Goal: Transaction & Acquisition: Download file/media

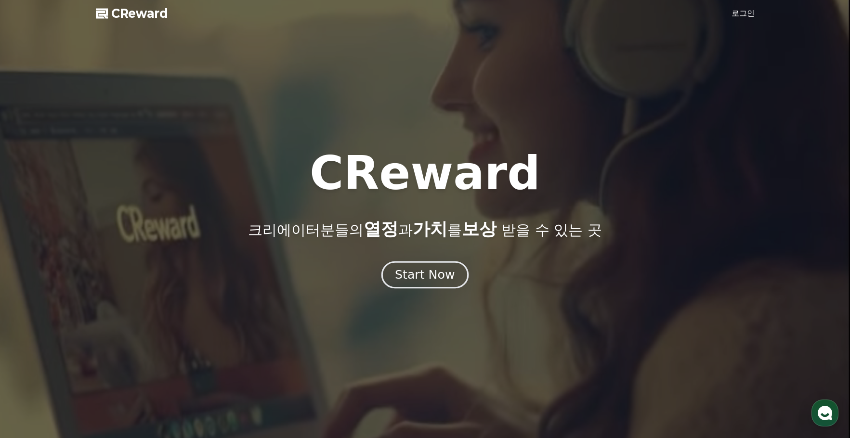
click at [433, 280] on div "Start Now" at bounding box center [425, 275] width 60 height 16
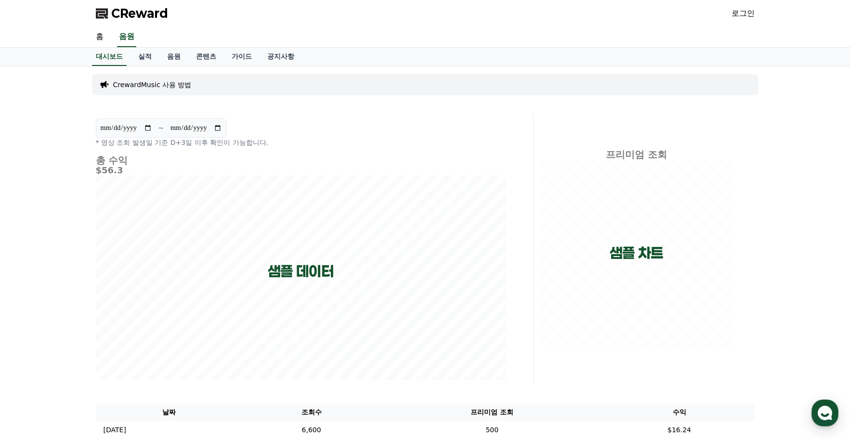
click at [743, 13] on link "로그인" at bounding box center [742, 14] width 23 height 12
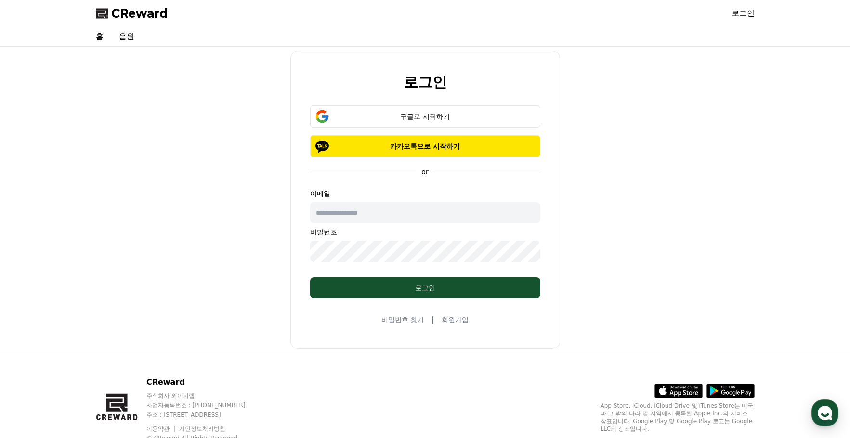
type input "**********"
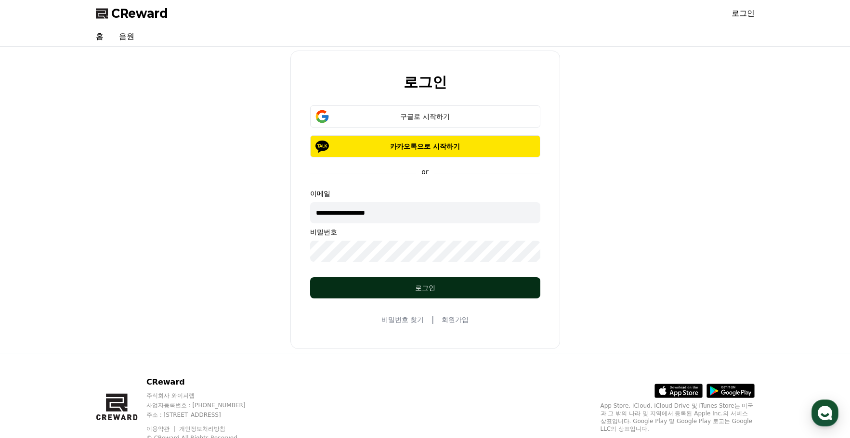
click at [438, 289] on div "로그인" at bounding box center [425, 288] width 192 height 10
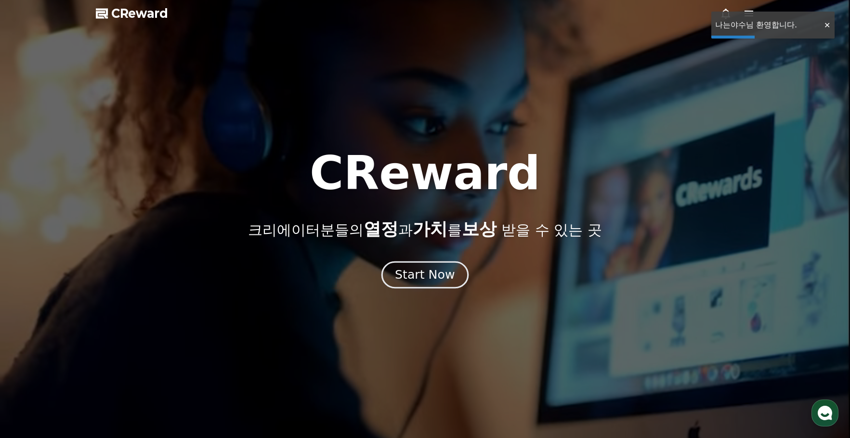
click at [434, 269] on div "Start Now" at bounding box center [425, 275] width 60 height 16
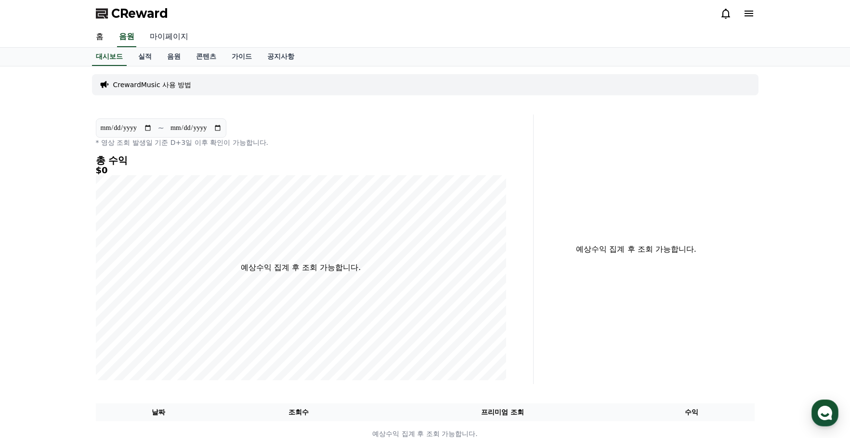
click at [173, 38] on link "마이페이지" at bounding box center [169, 37] width 54 height 20
select select "**********"
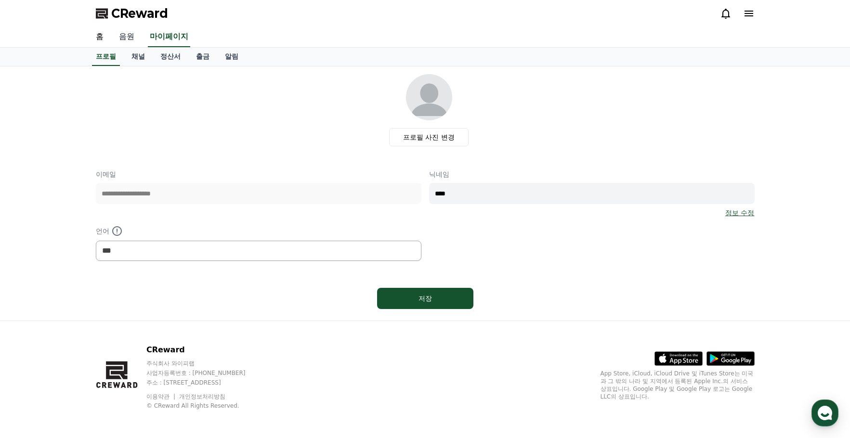
click at [134, 38] on link "음원" at bounding box center [126, 37] width 31 height 20
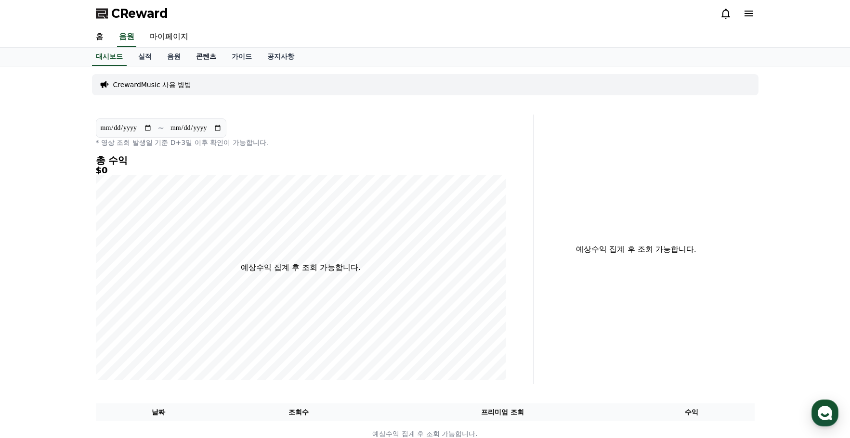
click at [204, 54] on link "콘텐츠" at bounding box center [206, 57] width 36 height 18
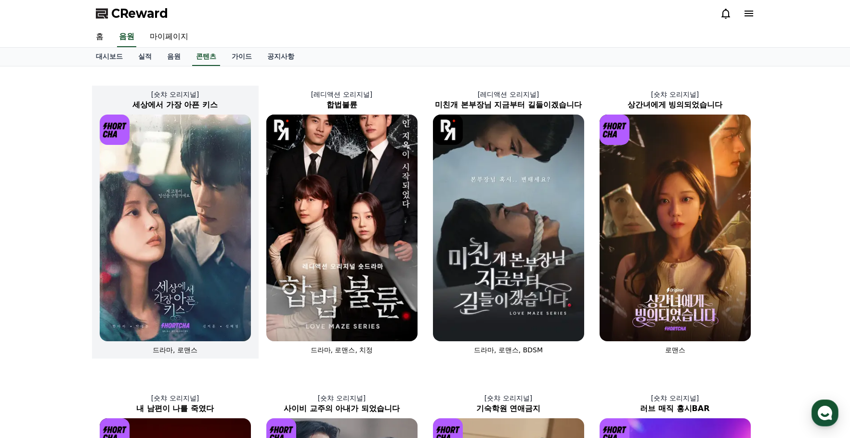
click at [136, 193] on img at bounding box center [175, 228] width 151 height 227
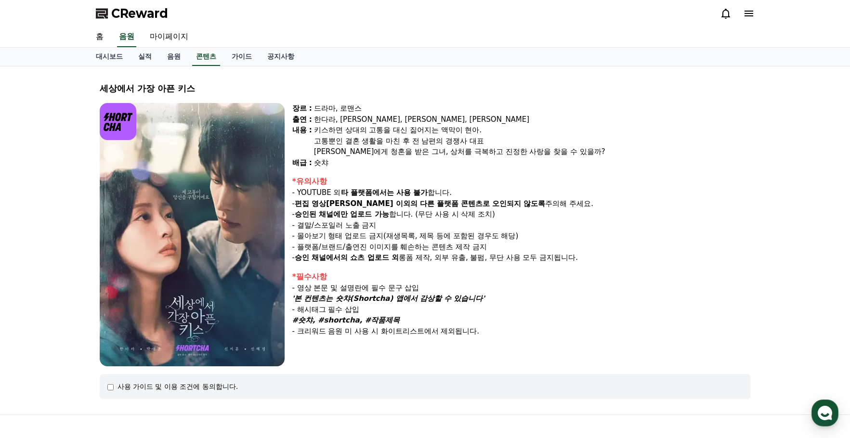
click at [596, 205] on p "- 편집 영상[PERSON_NAME] 이외의 다른 플랫폼 콘텐츠로 오인되지 않도록 주의해 주세요." at bounding box center [521, 203] width 458 height 11
click at [584, 275] on div "*필수사항" at bounding box center [521, 277] width 458 height 12
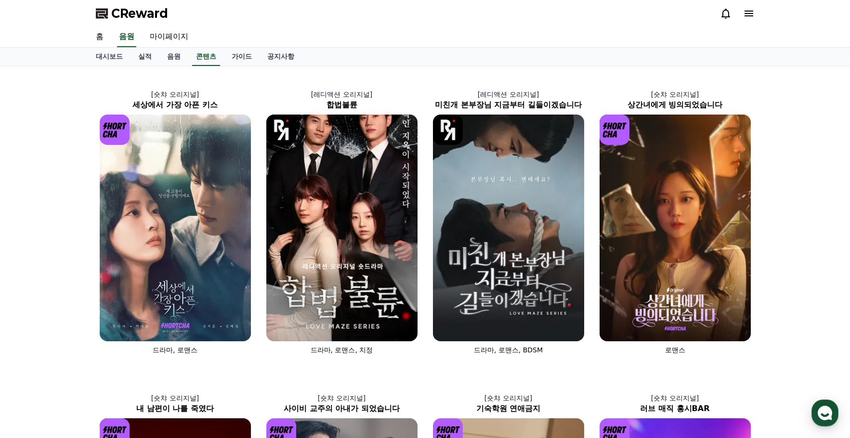
drag, startPoint x: 16, startPoint y: 0, endPoint x: 30, endPoint y: 196, distance: 196.4
click at [30, 196] on div "[숏챠 오리지널] 세상에서 가장 아픈 키스 드라마, 로맨스 [레디액션 오리지널] 합법불륜 드라마, 로맨스, 치정 [레디액션 오리지널] 미친개 …" at bounding box center [425, 368] width 850 height 604
click at [44, 191] on div "[숏챠 오리지널] 세상에서 가장 아픈 키스 드라마, 로맨스 [레디액션 오리지널] 합법불륜 드라마, 로맨스, 치정 [레디액션 오리지널] 미친개 …" at bounding box center [425, 368] width 850 height 604
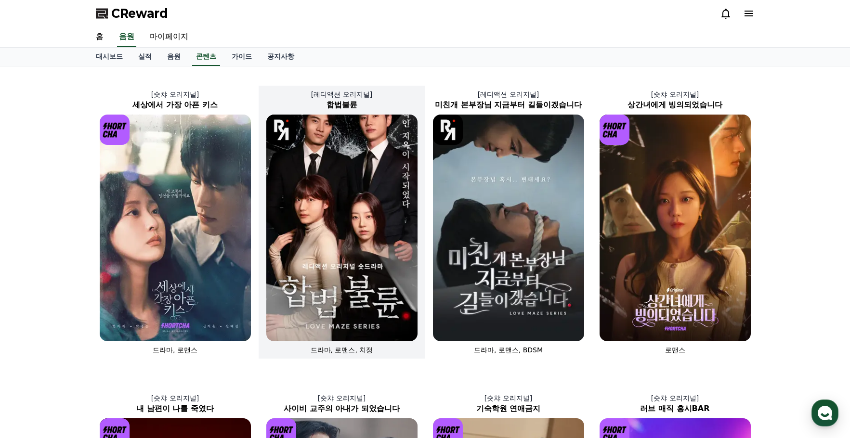
click at [334, 254] on img at bounding box center [341, 228] width 151 height 227
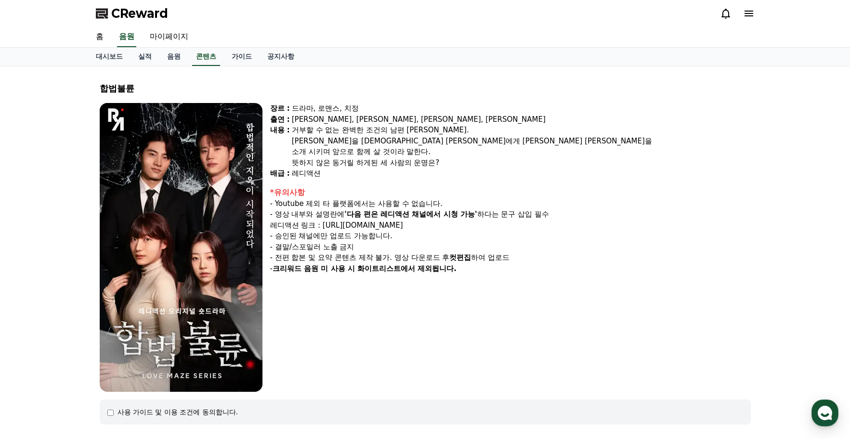
click at [441, 312] on div "장르 : 드라마, 로맨스, 치정 출연 : [PERSON_NAME], [PERSON_NAME], [PERSON_NAME], [PERSON_NAM…" at bounding box center [510, 247] width 481 height 289
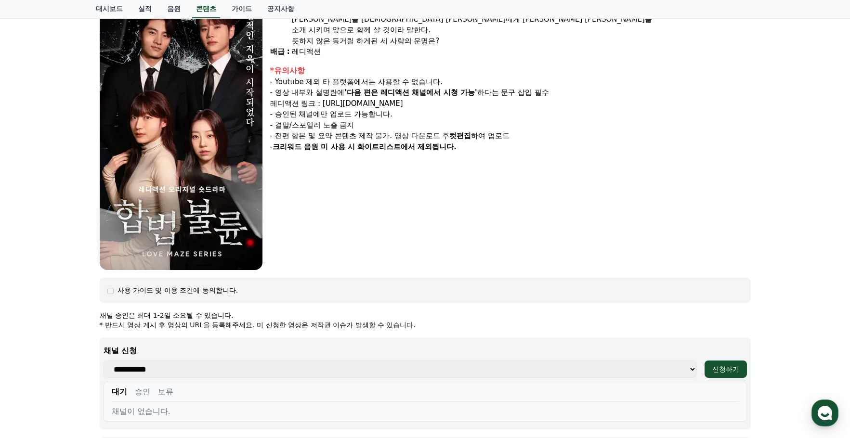
click at [51, 310] on div "합법불륜 장르 : 드라마, 로맨스, 치정 출연 : [PERSON_NAME], [PERSON_NAME], [PERSON_NAME], [PERSO…" at bounding box center [425, 272] width 850 height 654
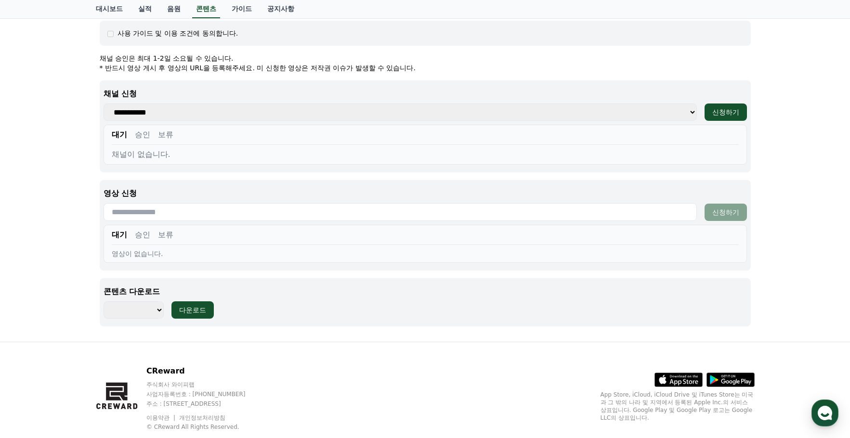
scroll to position [403, 0]
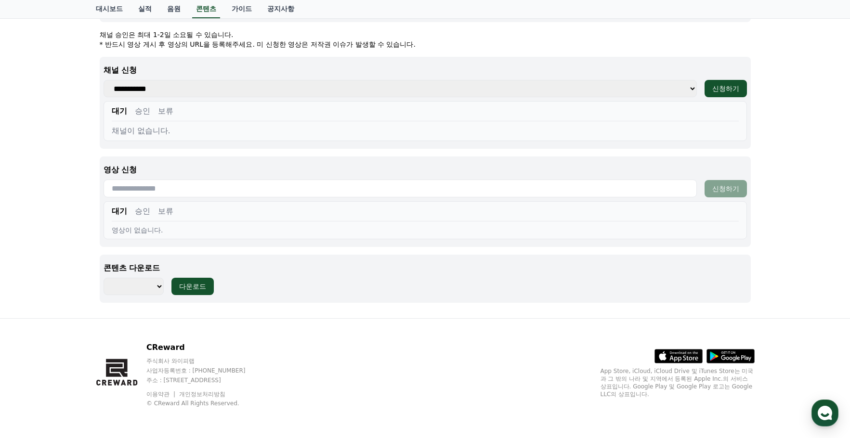
click at [154, 289] on select "******** ******** ******** ******** ******** ******** ******** ******** *******…" at bounding box center [134, 286] width 60 height 17
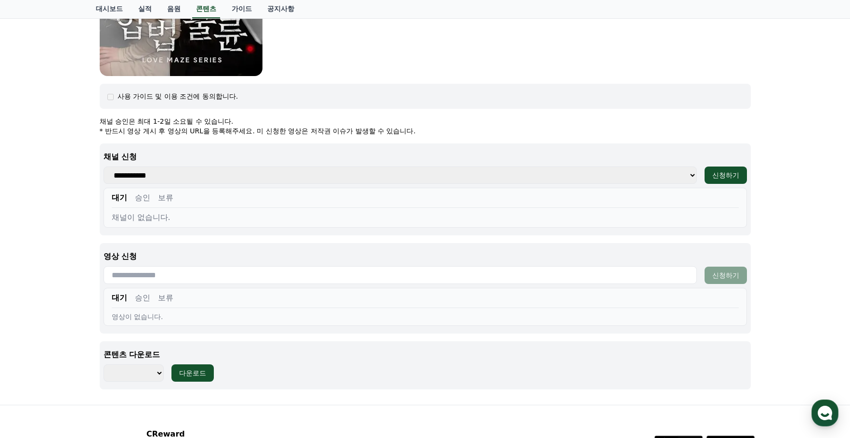
scroll to position [306, 0]
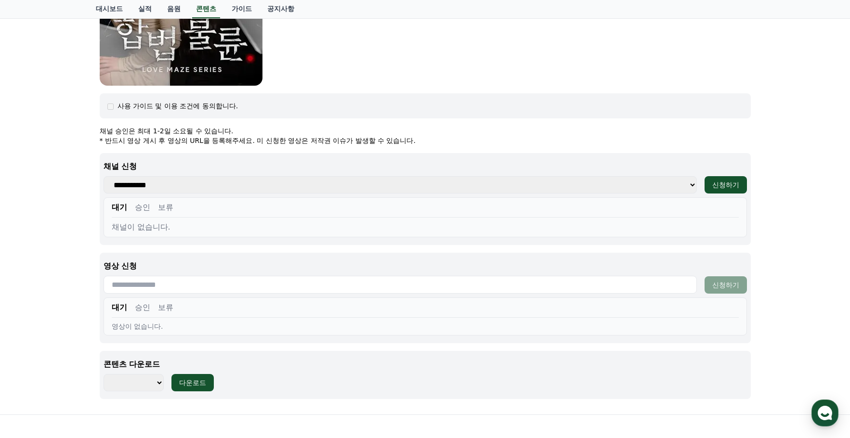
drag, startPoint x: 136, startPoint y: 366, endPoint x: 142, endPoint y: 376, distance: 11.2
click at [137, 368] on p "콘텐츠 다운로드" at bounding box center [425, 365] width 643 height 12
click at [142, 379] on select "******** ******** ******** ******** ******** ******** ******** ******** *******…" at bounding box center [134, 382] width 60 height 17
select select "**********"
click at [104, 374] on select "******** ******** ******** ******** ******** ******** ******** ******** *******…" at bounding box center [134, 382] width 60 height 17
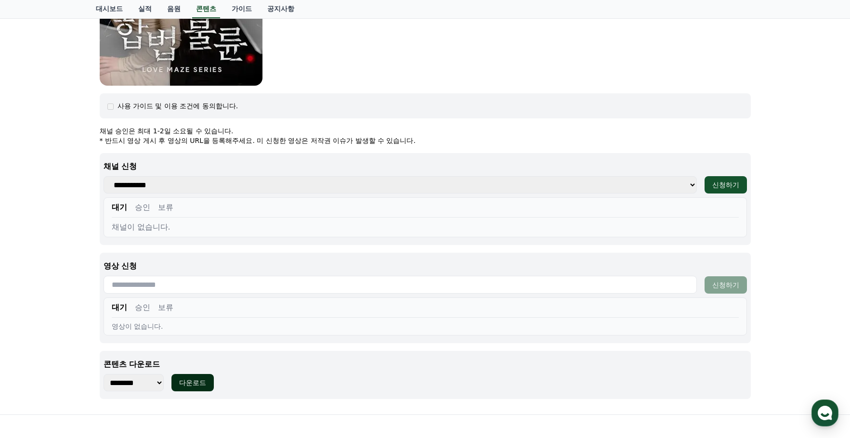
click at [191, 381] on div "다운로드" at bounding box center [192, 383] width 27 height 10
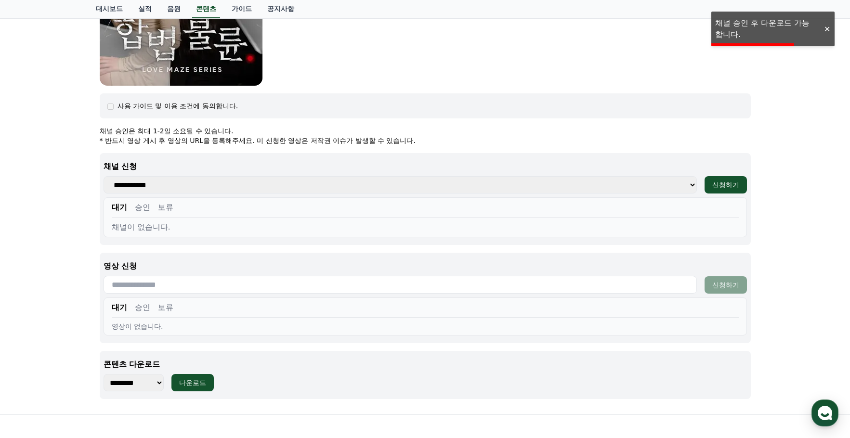
click at [72, 312] on div "합법불륜 장르 : 드라마, 로맨스, 치정 출연 : [PERSON_NAME], [PERSON_NAME], [PERSON_NAME], [PERSO…" at bounding box center [425, 87] width 850 height 654
click at [74, 331] on div "합법불륜 장르 : 드라마, 로맨스, 치정 출연 : [PERSON_NAME], [PERSON_NAME], [PERSON_NAME], [PERSO…" at bounding box center [425, 87] width 850 height 654
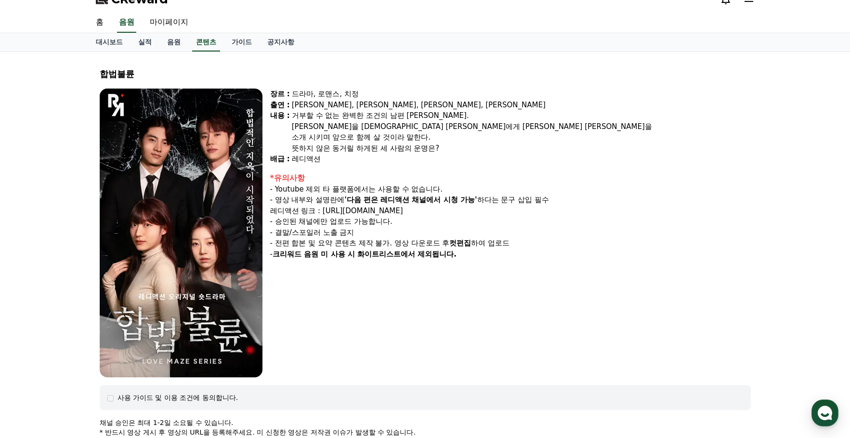
scroll to position [0, 0]
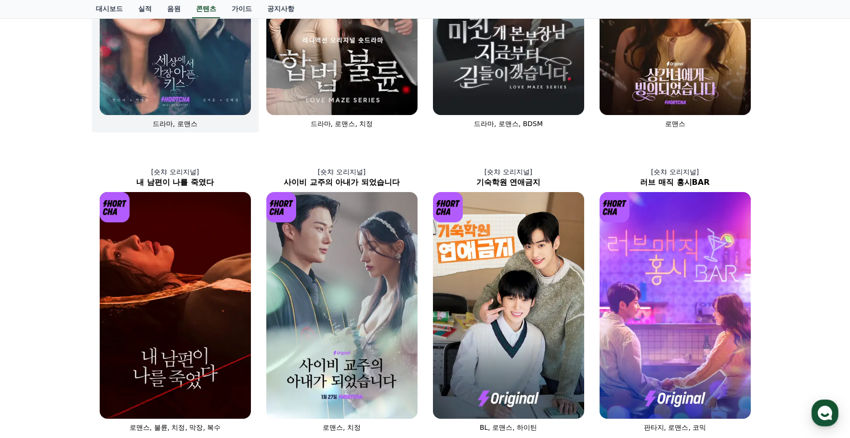
scroll to position [241, 0]
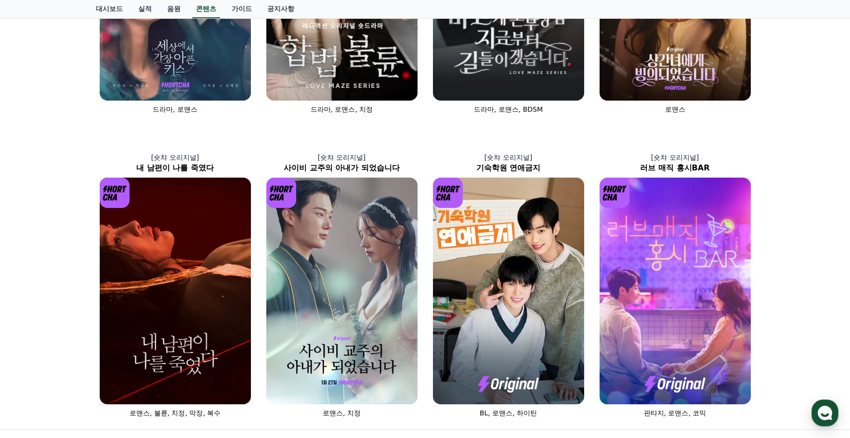
click at [54, 288] on div "[숏챠 오리지널] 세상에서 가장 아픈 키스 드라마, 로맨스 [레디액션 오리지널] 합법불륜 드라마, 로맨스, 치정 [레디액션 오리지널] 미친개 …" at bounding box center [425, 128] width 850 height 604
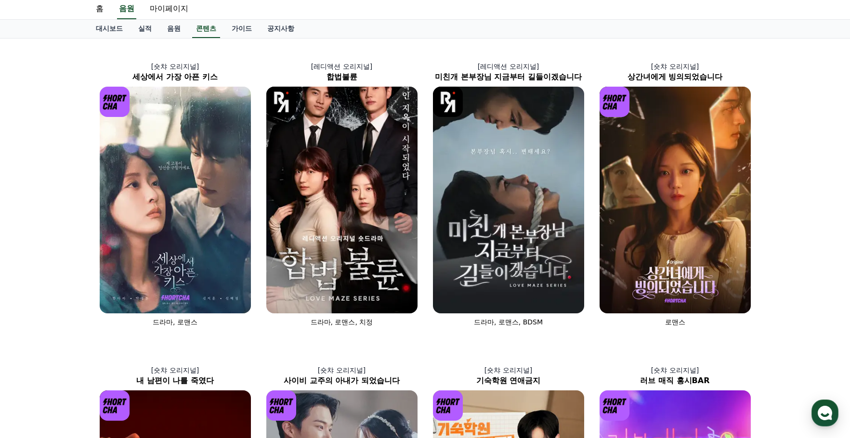
scroll to position [0, 0]
